Goal: Obtain resource: Obtain resource

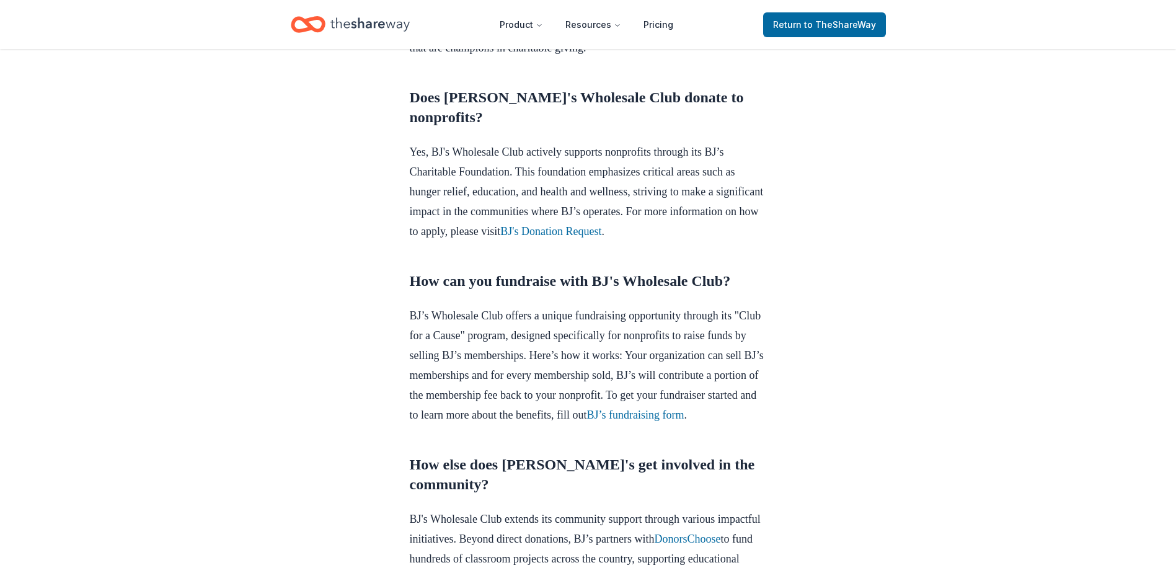
scroll to position [496, 0]
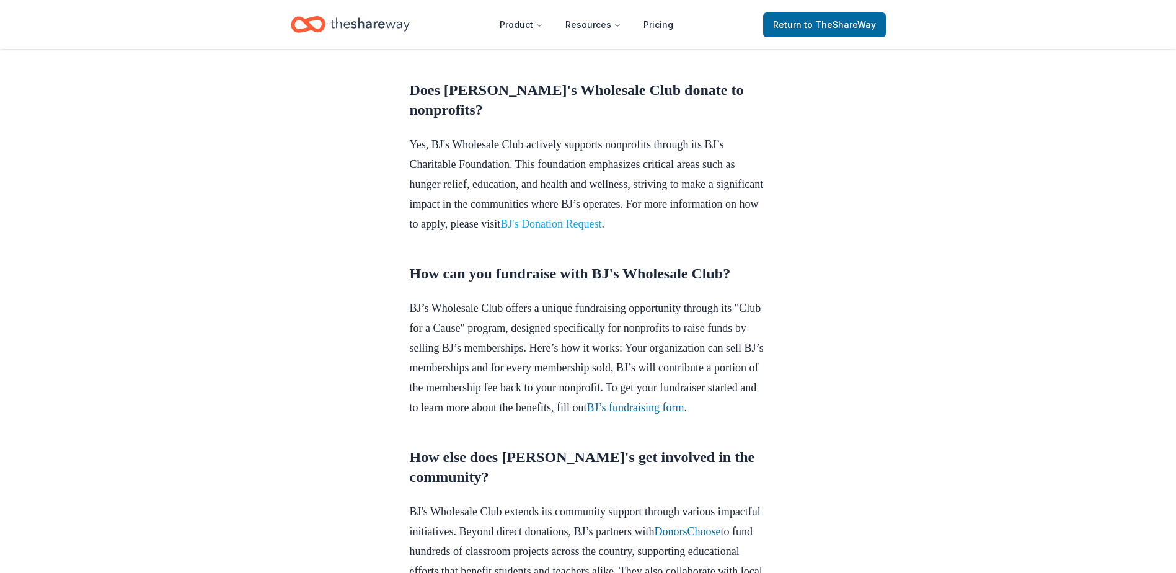
click at [601, 230] on link "BJ's Donation Request" at bounding box center [550, 224] width 101 height 12
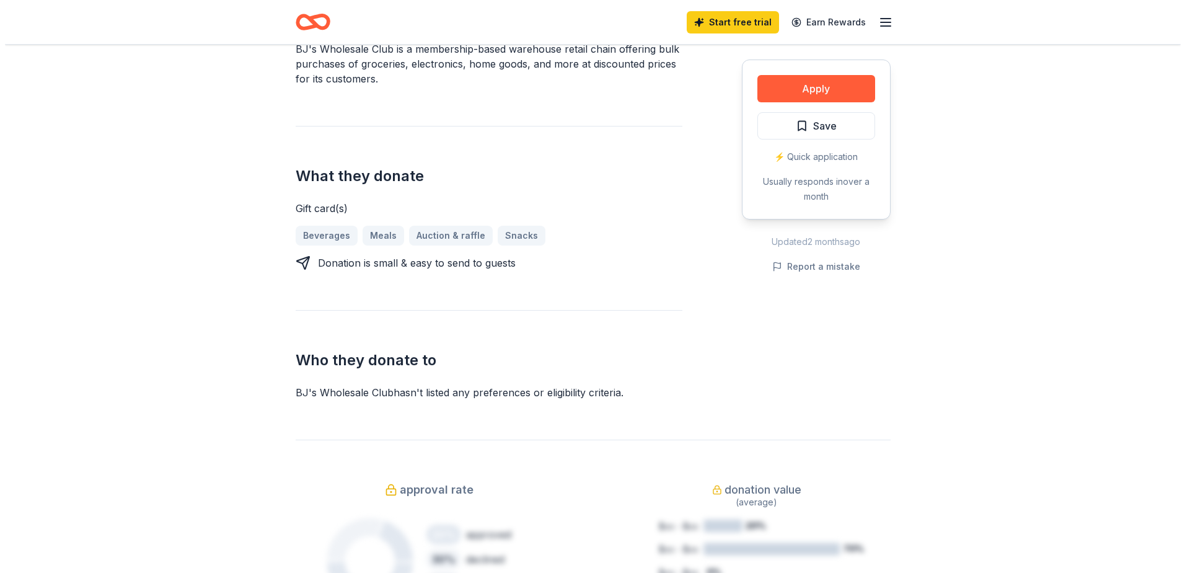
scroll to position [434, 0]
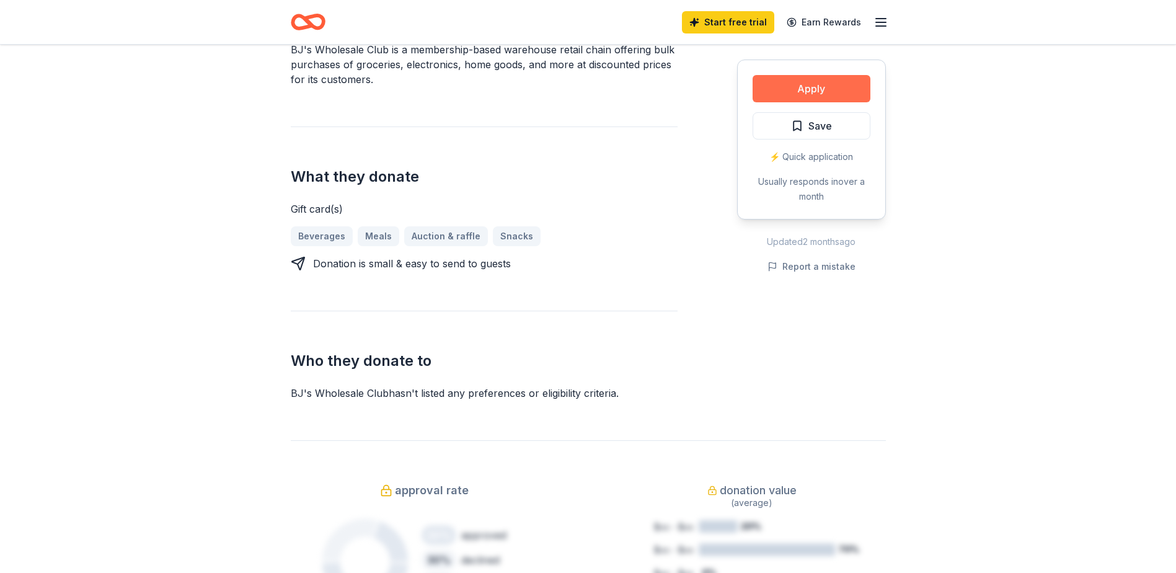
click at [834, 88] on button "Apply" at bounding box center [811, 88] width 118 height 27
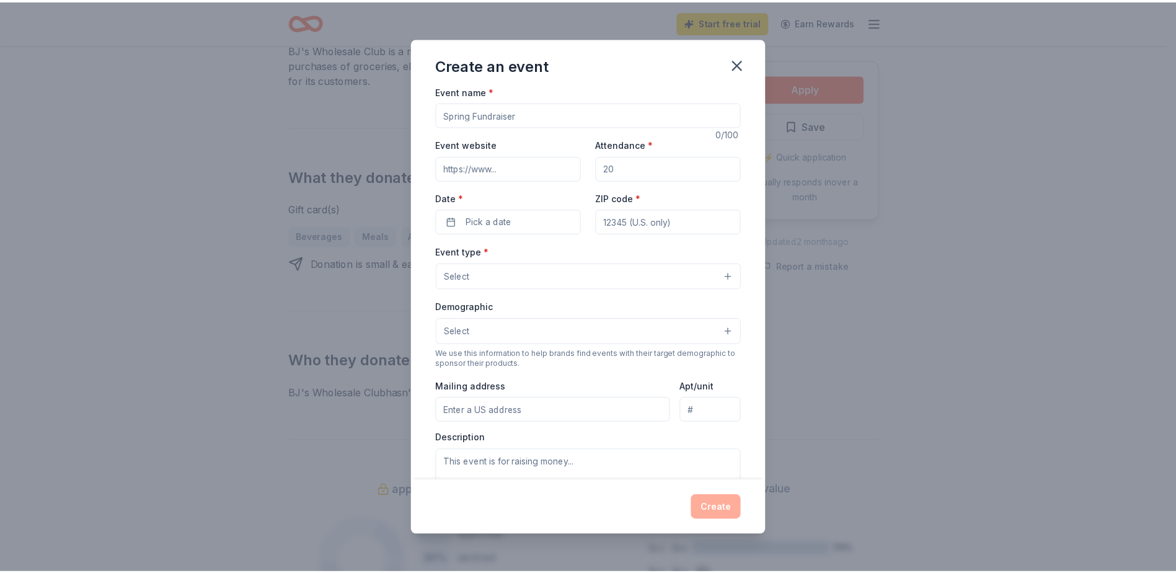
scroll to position [0, 0]
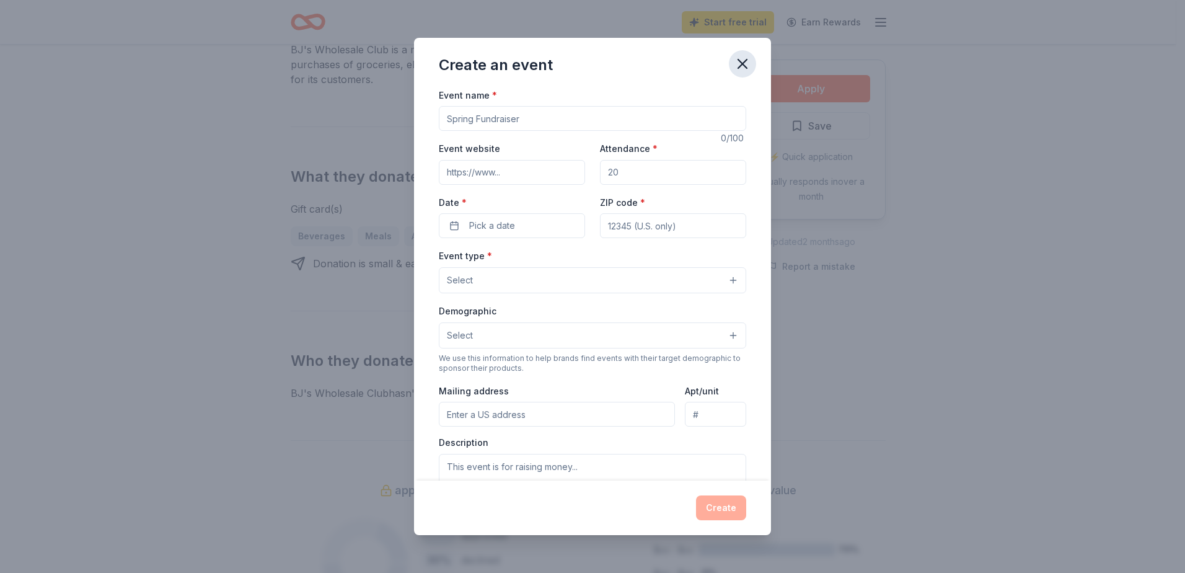
click at [751, 59] on button "button" at bounding box center [742, 63] width 27 height 27
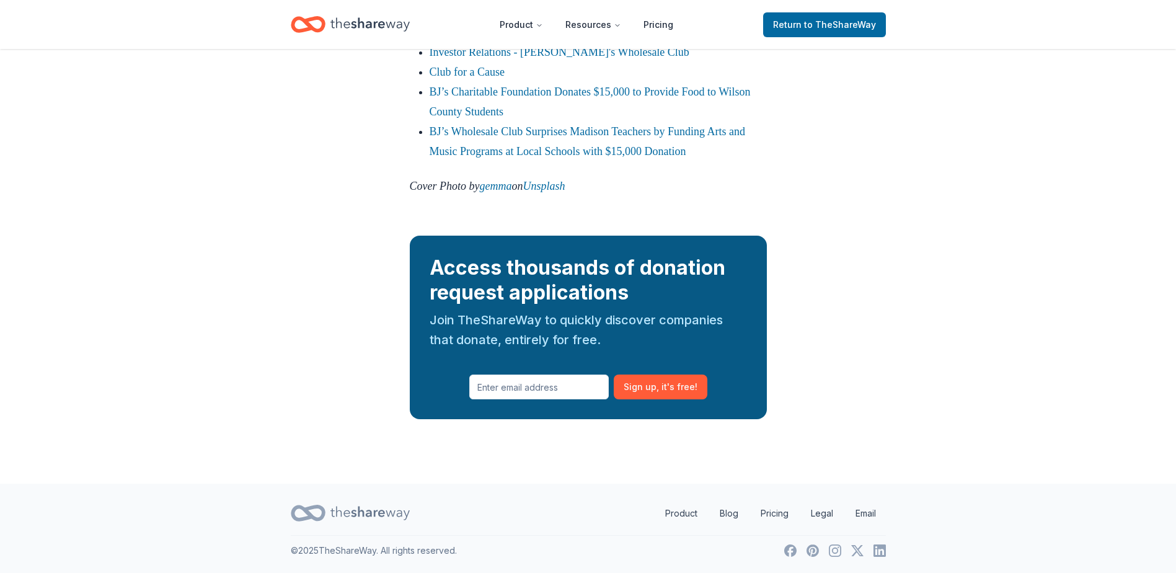
scroll to position [1670, 0]
